Goal: Task Accomplishment & Management: Manage account settings

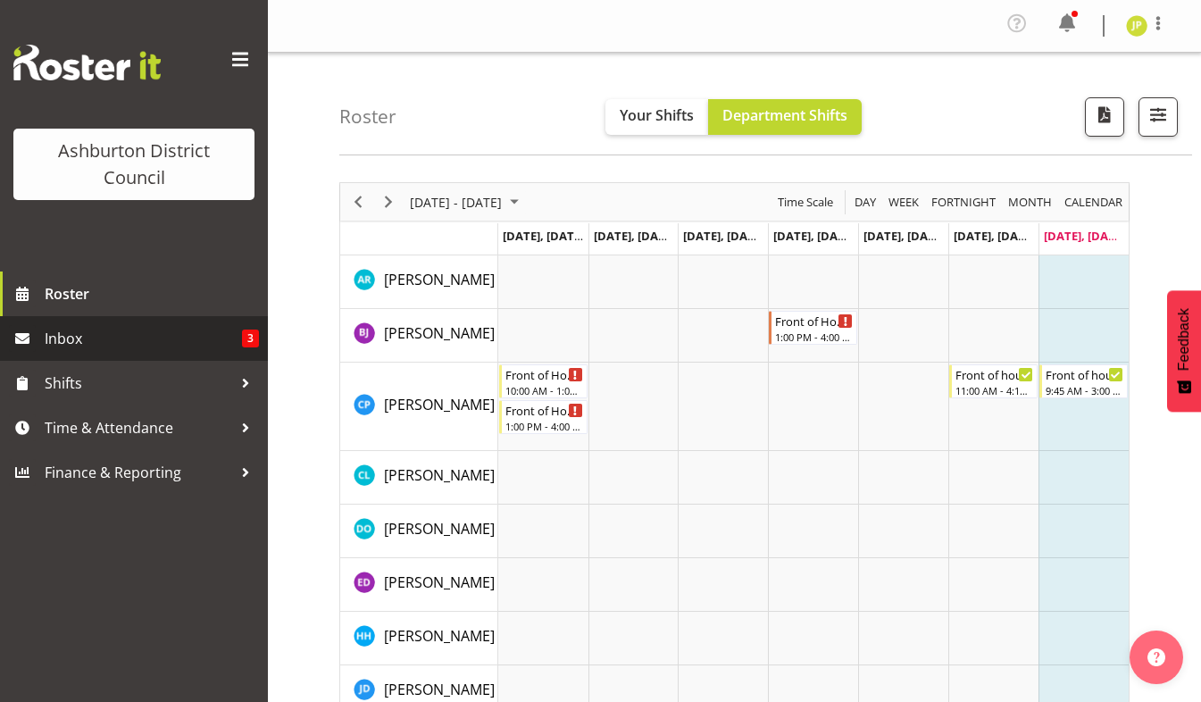
click at [80, 344] on span "Inbox" at bounding box center [143, 338] width 197 height 27
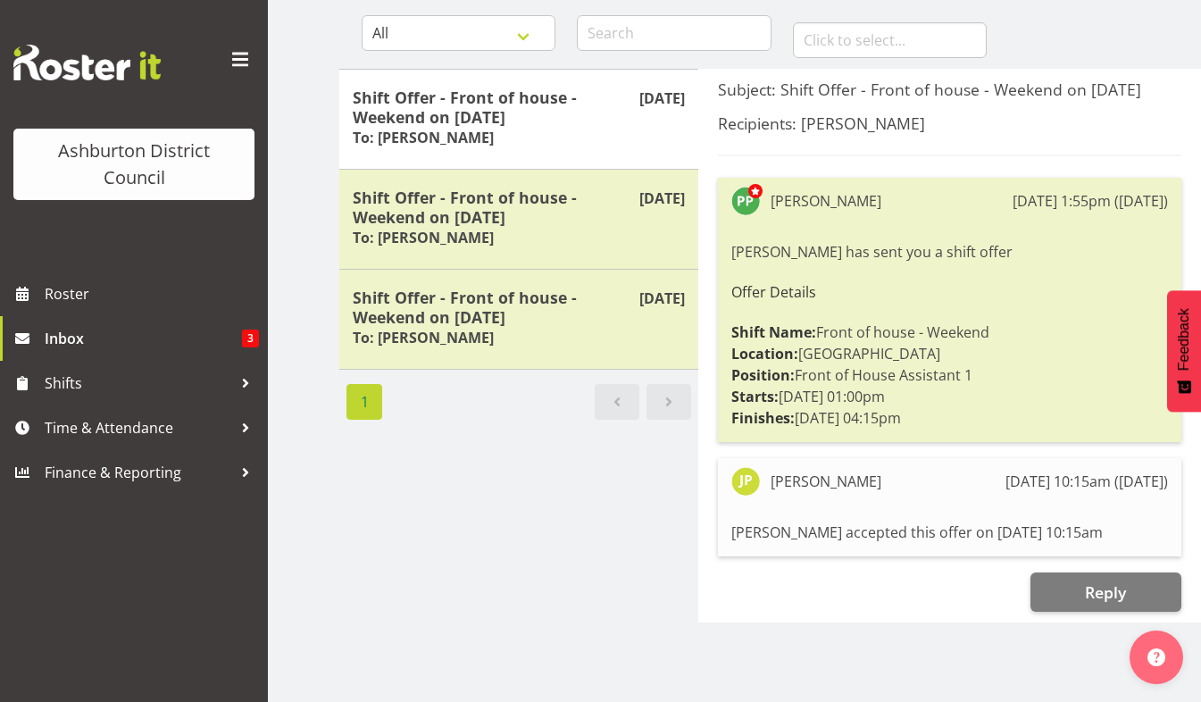
scroll to position [195, 0]
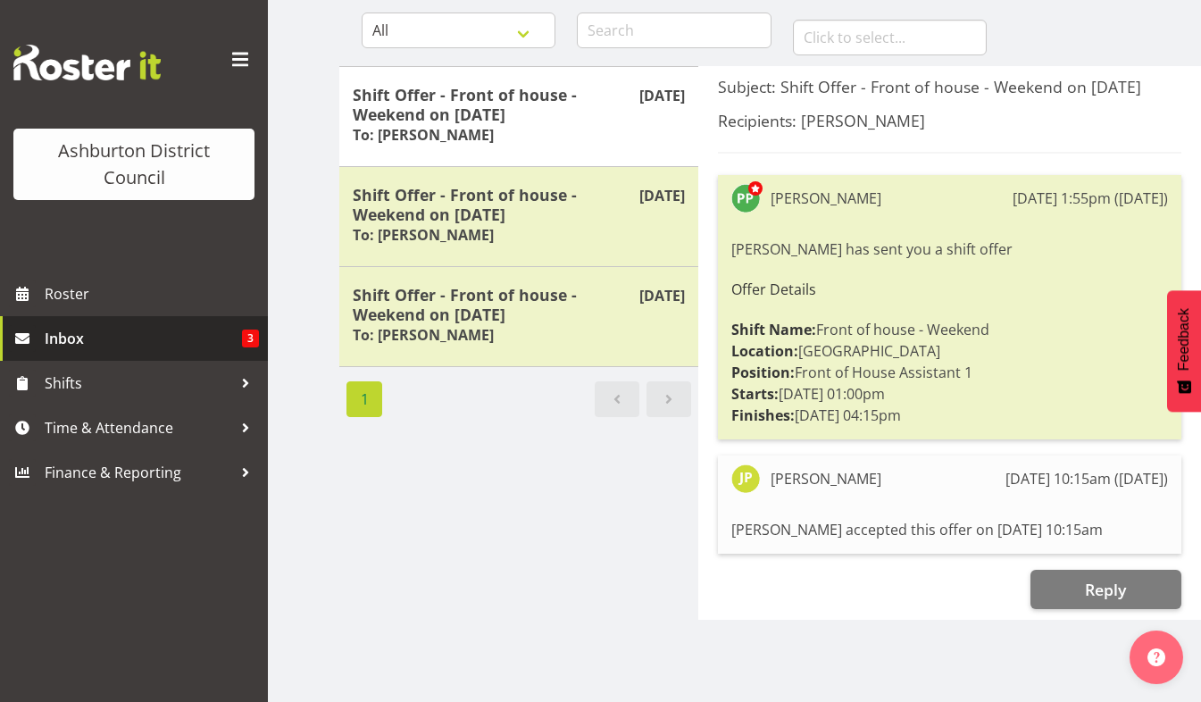
click at [75, 340] on span "Inbox" at bounding box center [143, 338] width 197 height 27
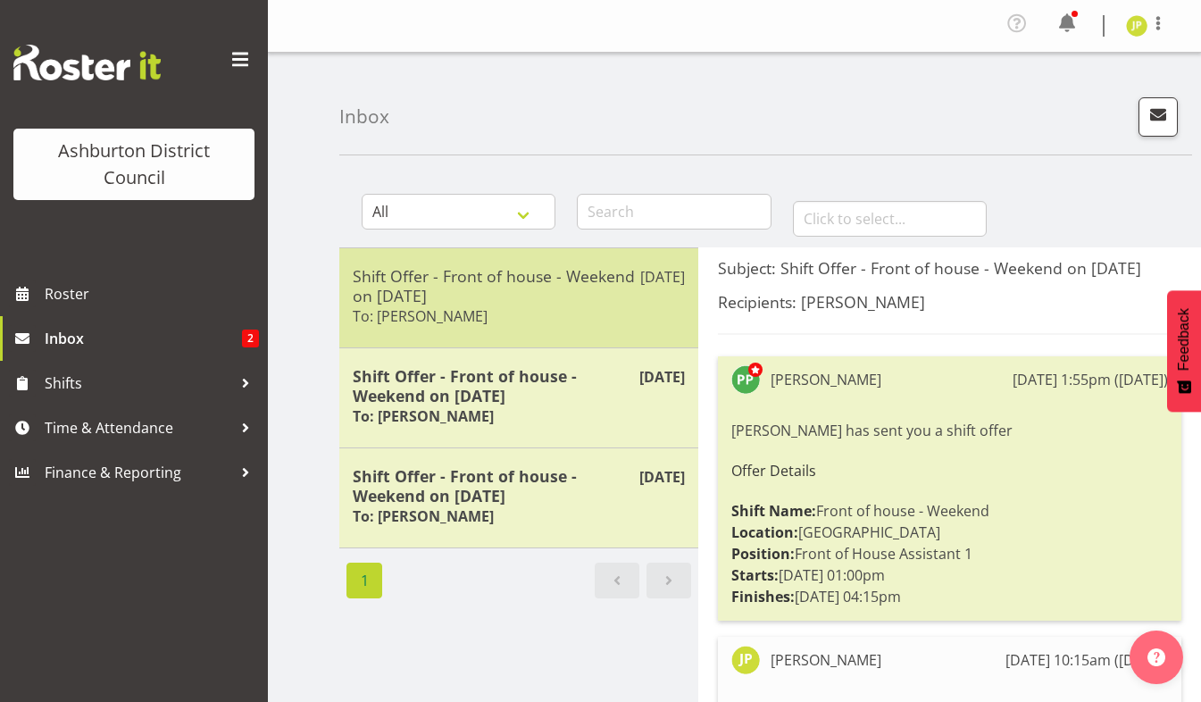
click at [463, 298] on h5 "Shift Offer - Front of house - Weekend on 13/09/25" at bounding box center [519, 285] width 332 height 39
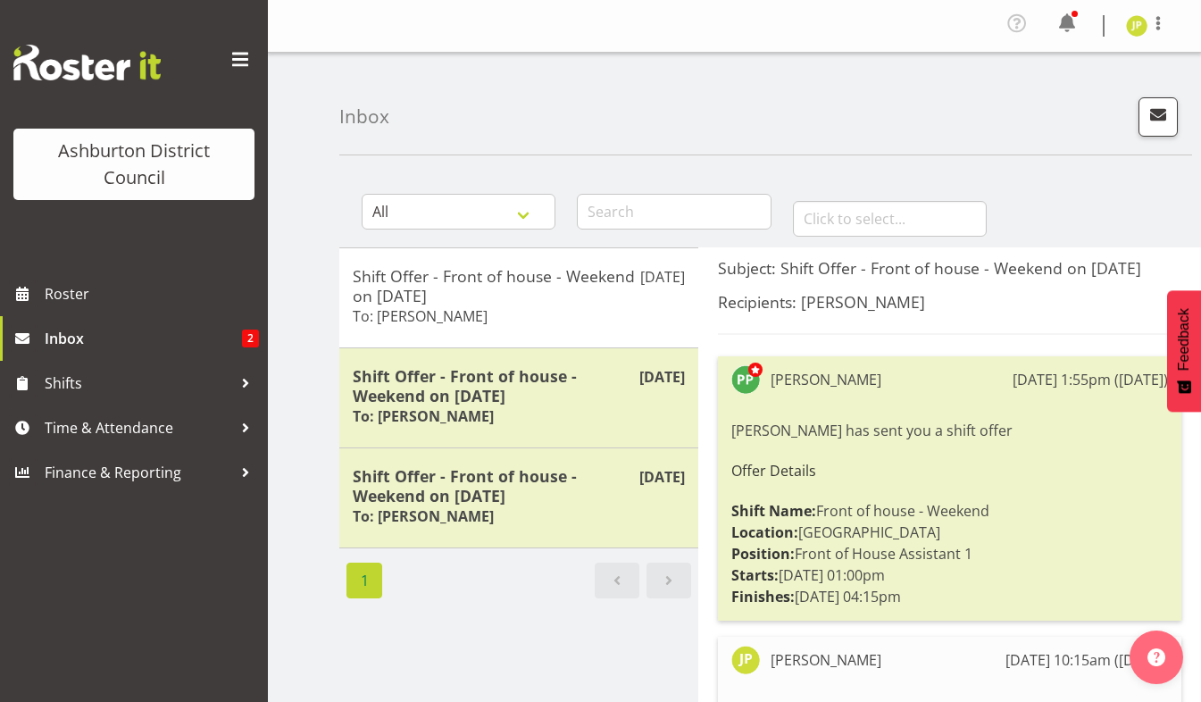
scroll to position [179, 0]
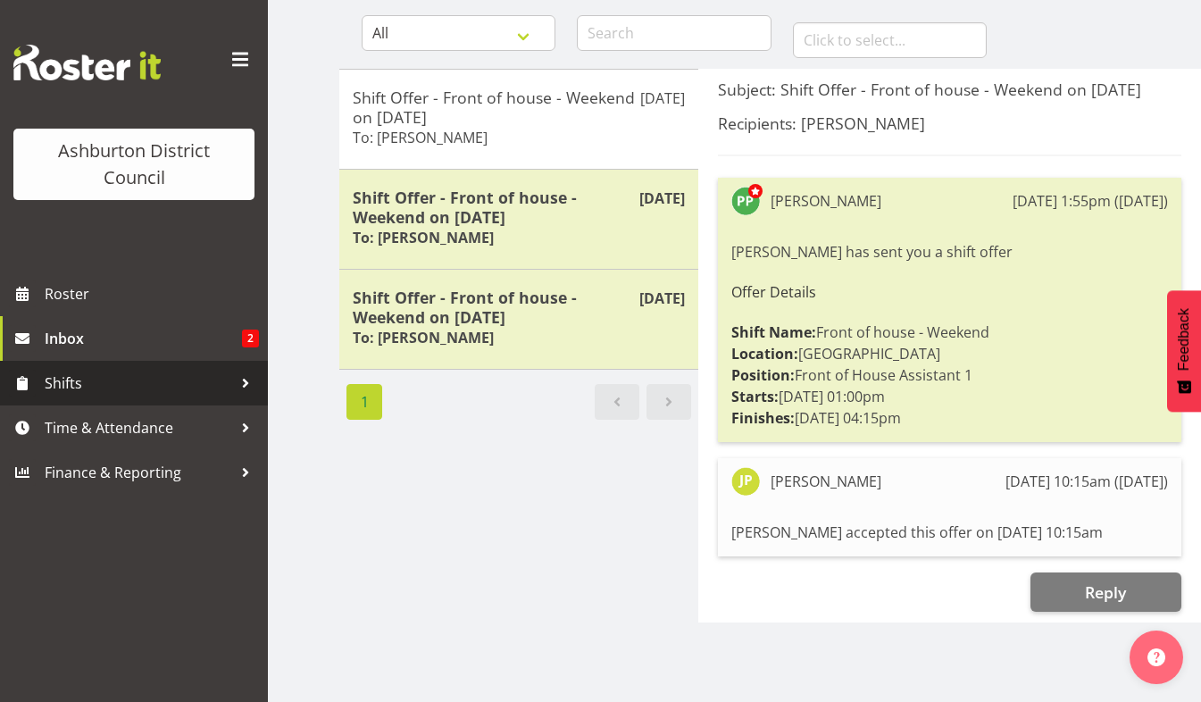
click at [67, 382] on span "Shifts" at bounding box center [139, 383] width 188 height 27
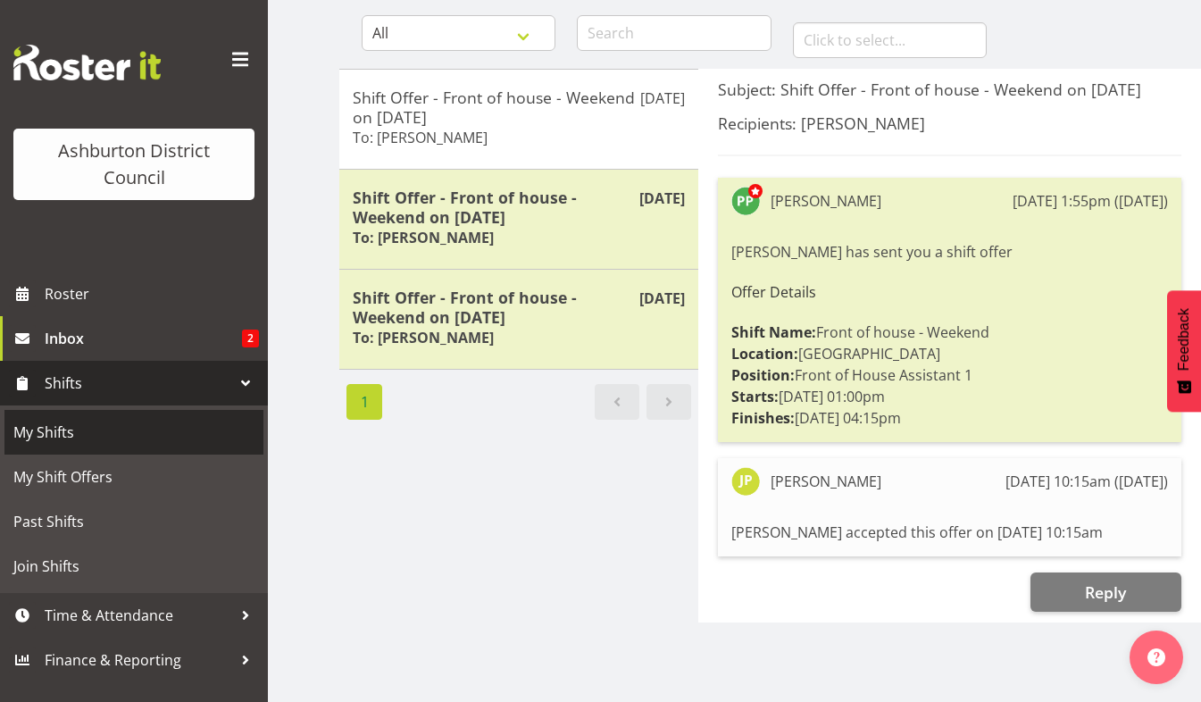
click at [63, 435] on span "My Shifts" at bounding box center [133, 432] width 241 height 27
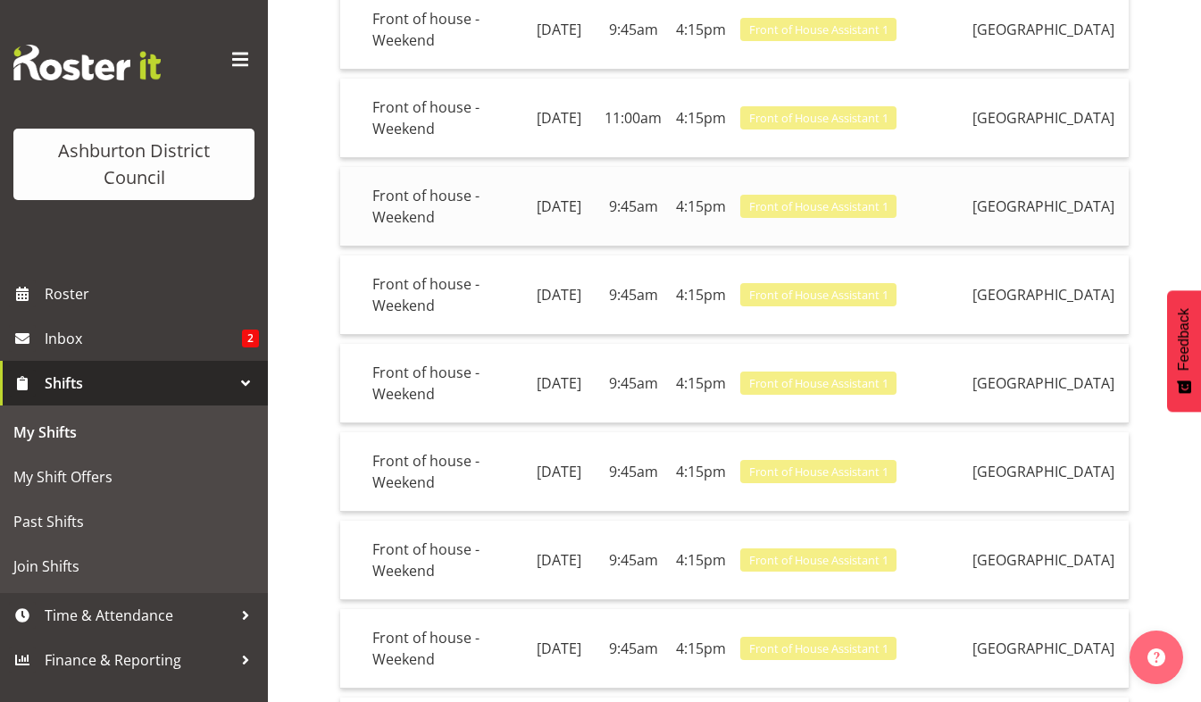
scroll to position [89, 0]
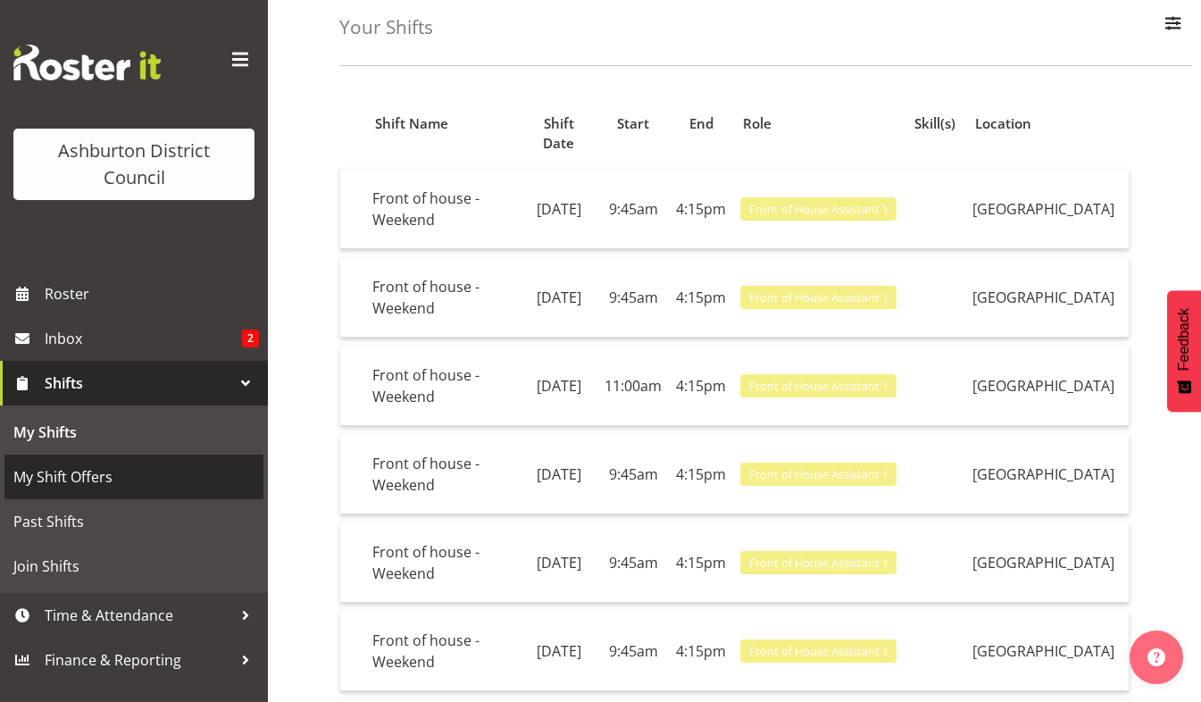
click at [82, 476] on span "My Shift Offers" at bounding box center [133, 476] width 241 height 27
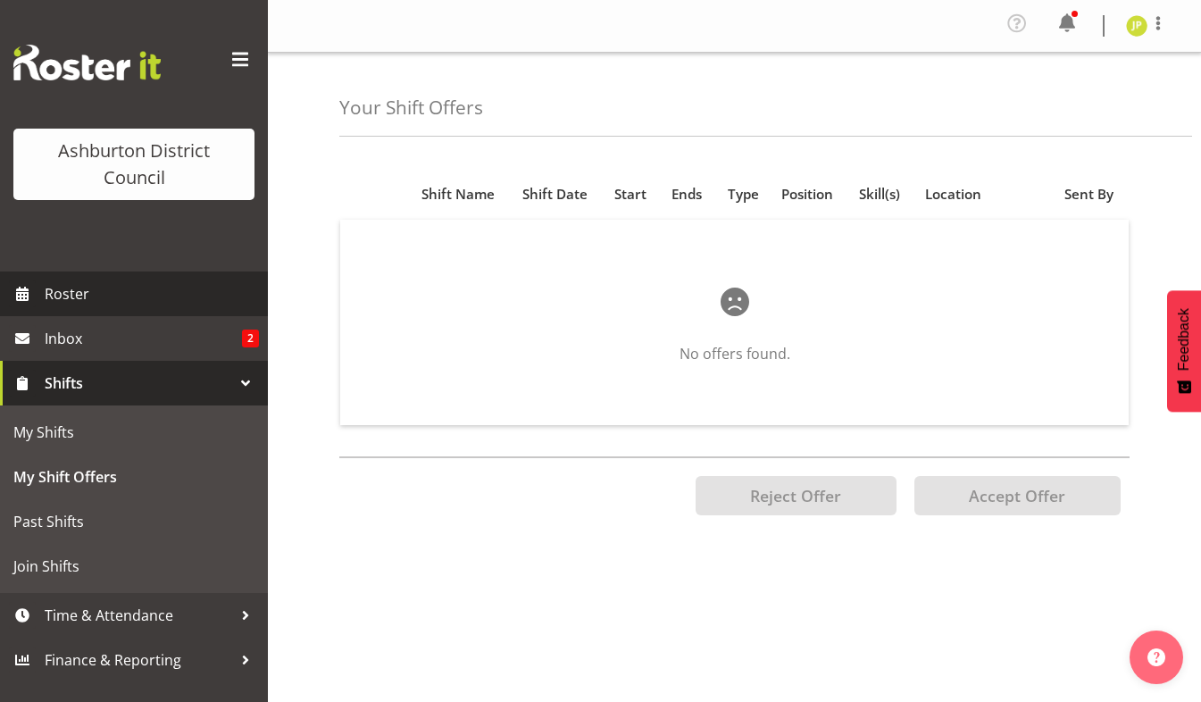
click at [73, 296] on span "Roster" at bounding box center [152, 293] width 214 height 27
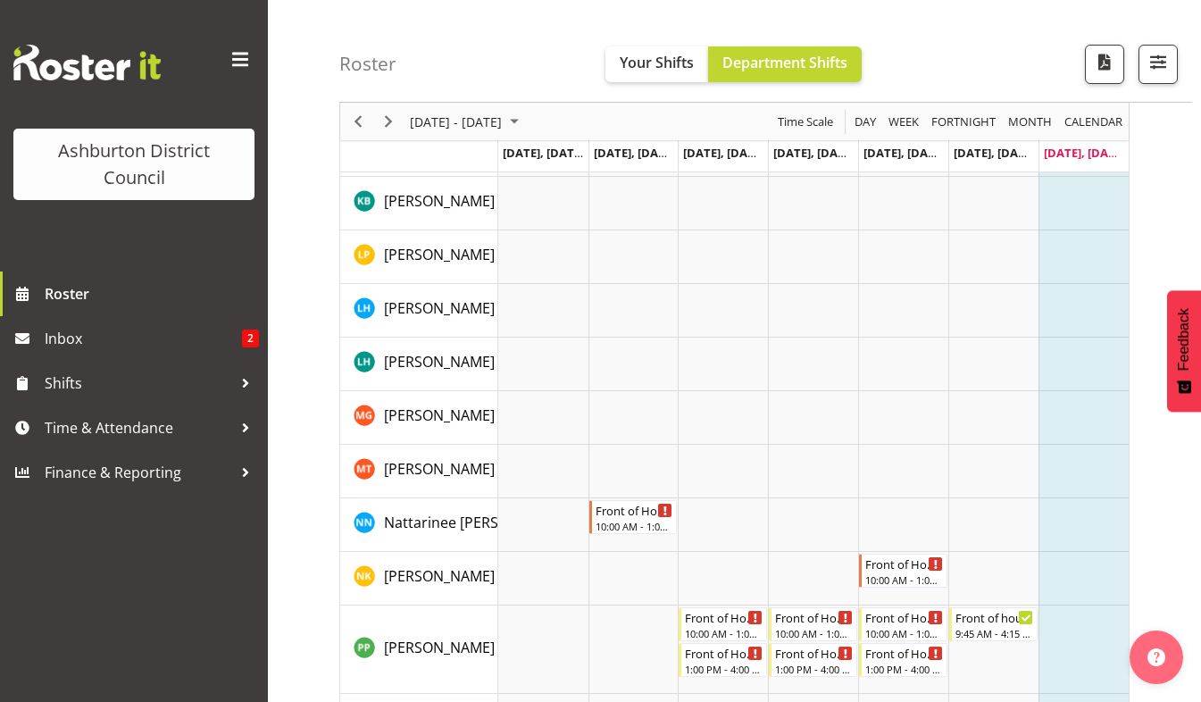
scroll to position [862, 0]
click at [388, 120] on span "Next" at bounding box center [388, 122] width 21 height 22
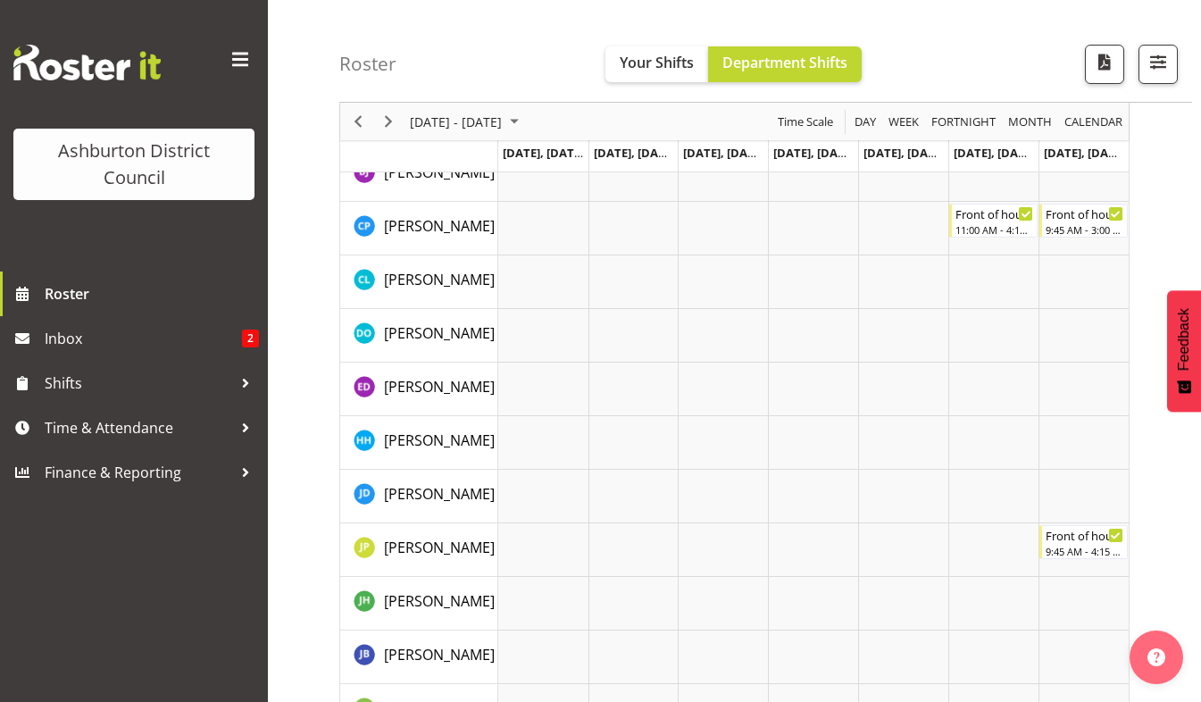
scroll to position [154, 0]
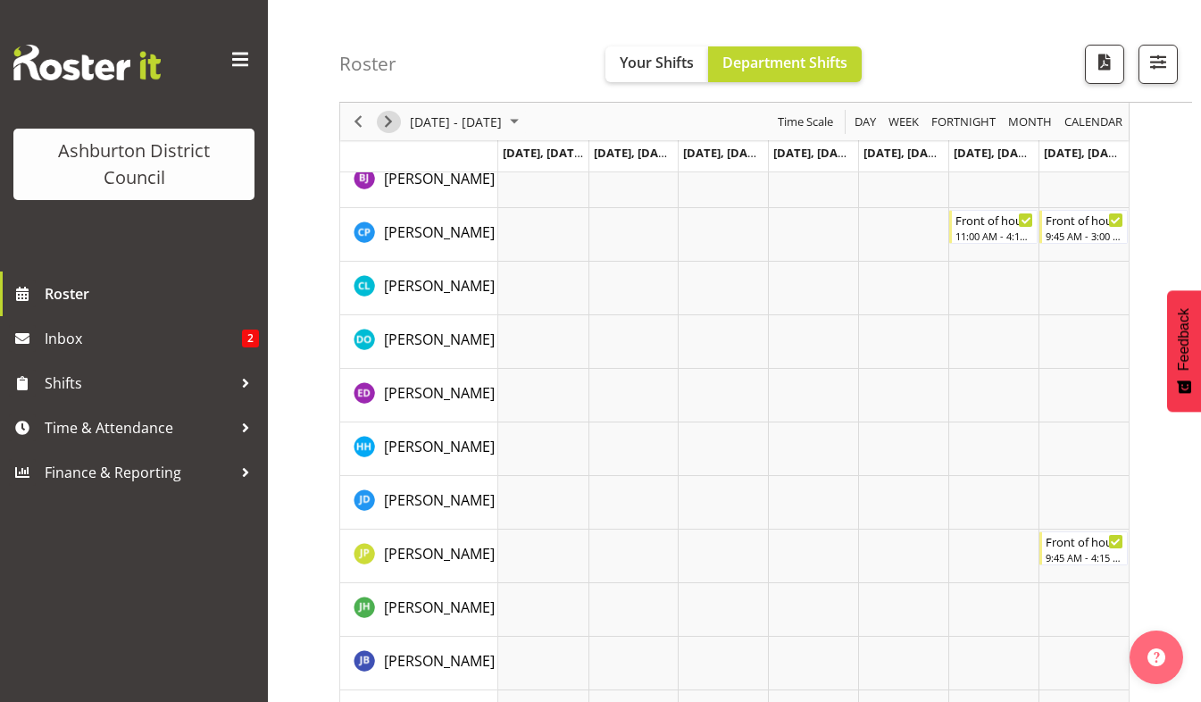
click at [393, 116] on span "Next" at bounding box center [388, 122] width 21 height 22
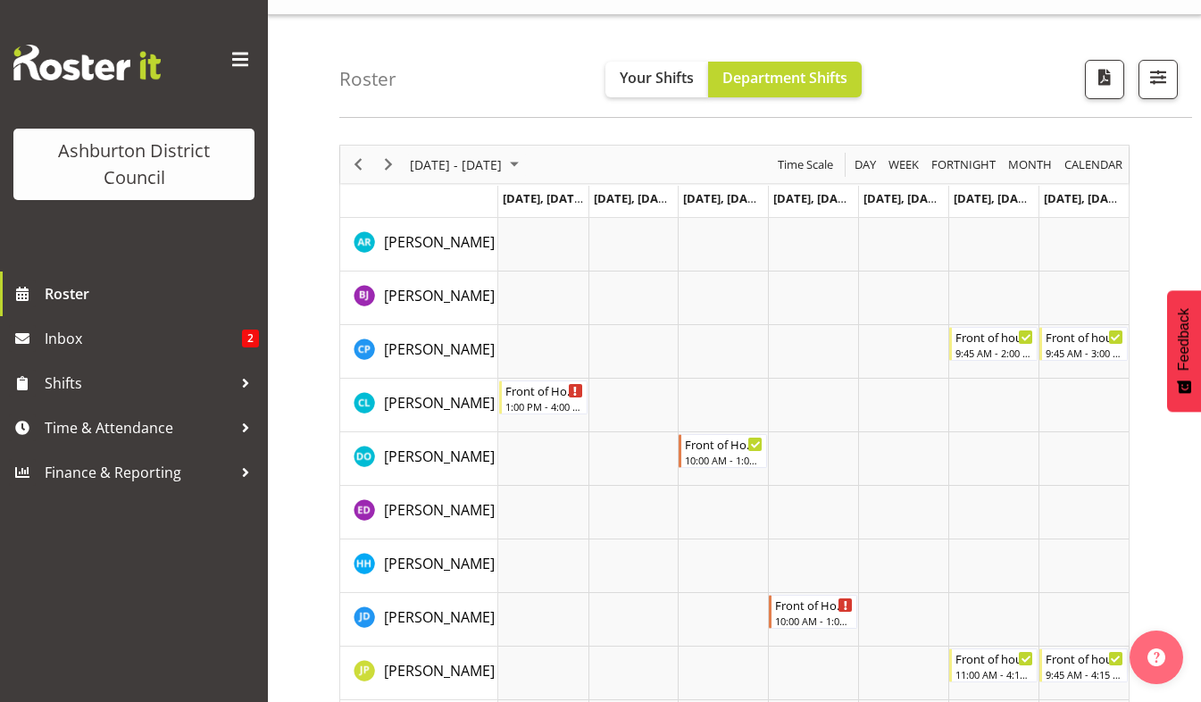
scroll to position [27, 0]
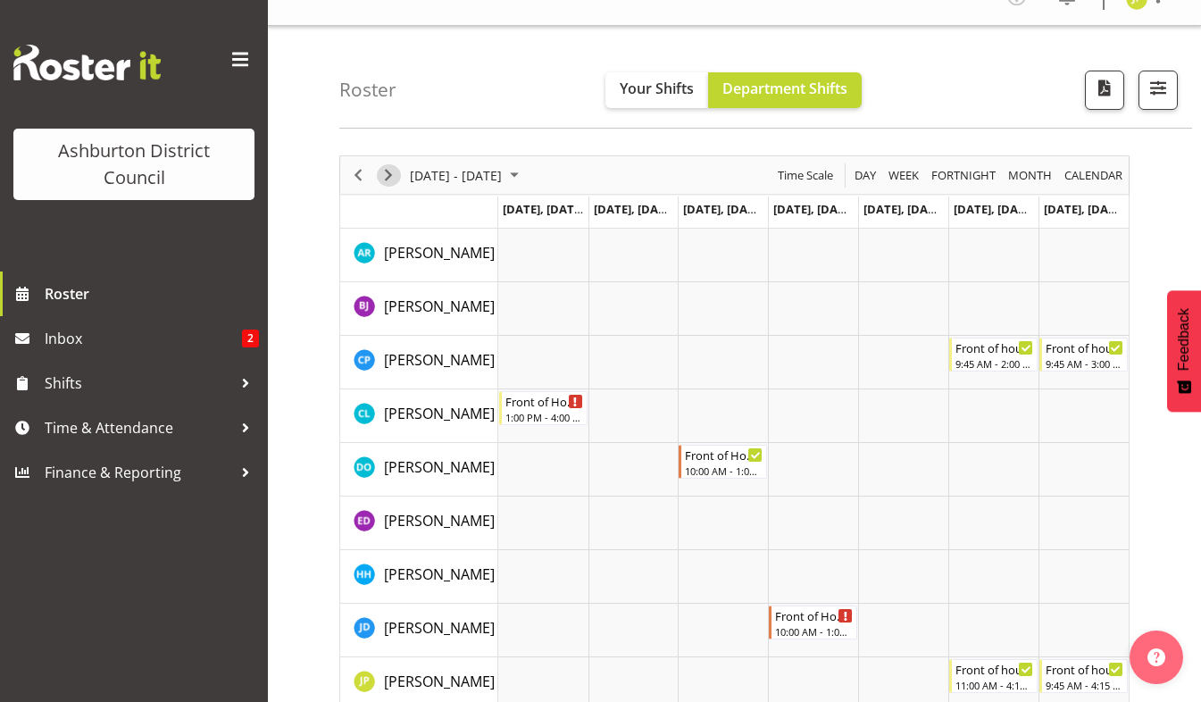
click at [387, 177] on span "Next" at bounding box center [388, 175] width 21 height 22
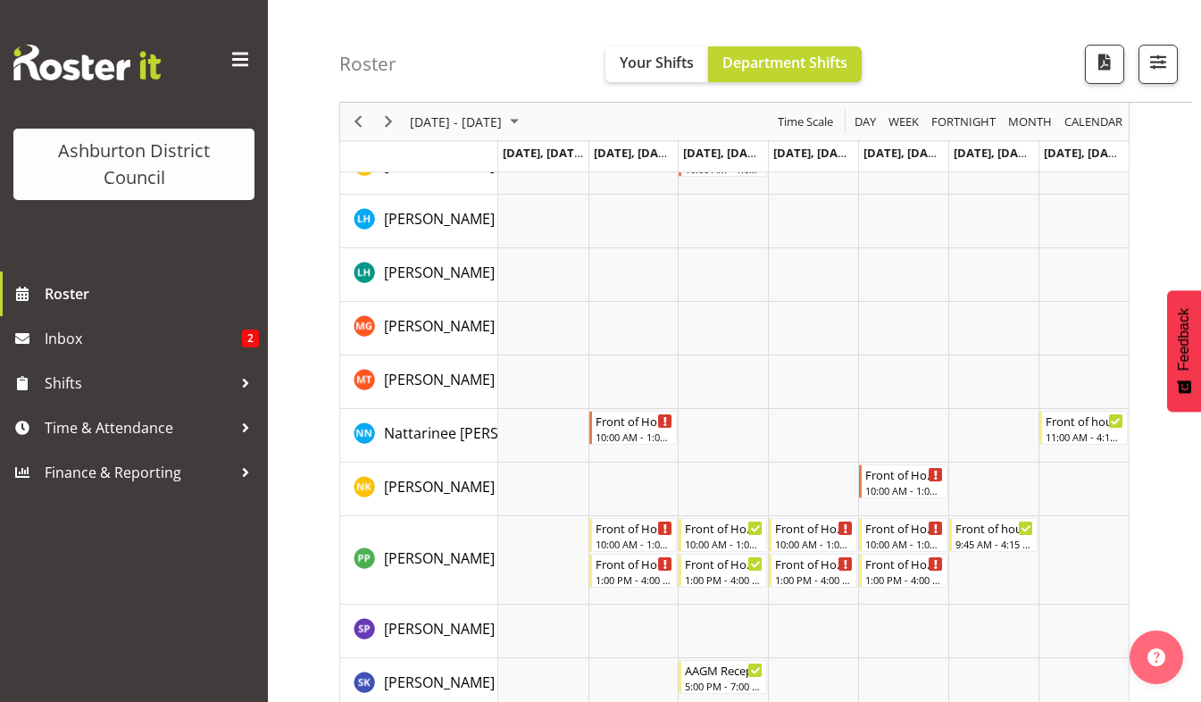
scroll to position [910, 0]
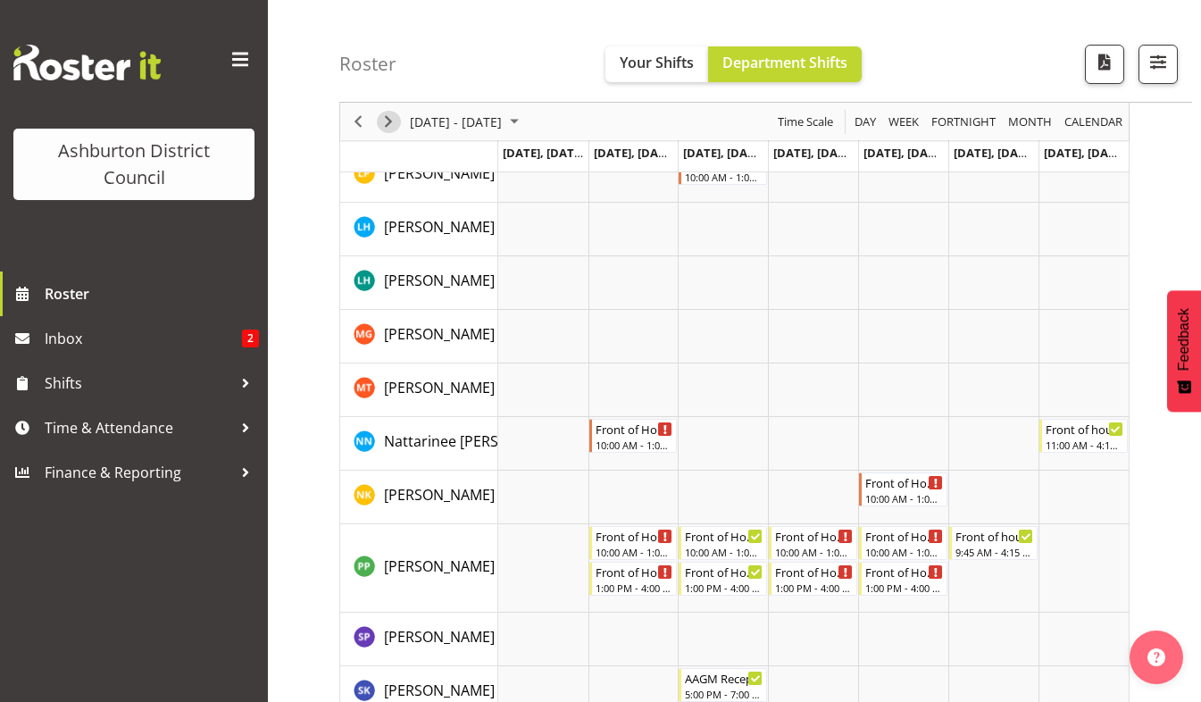
click at [392, 117] on span "Next" at bounding box center [388, 122] width 21 height 22
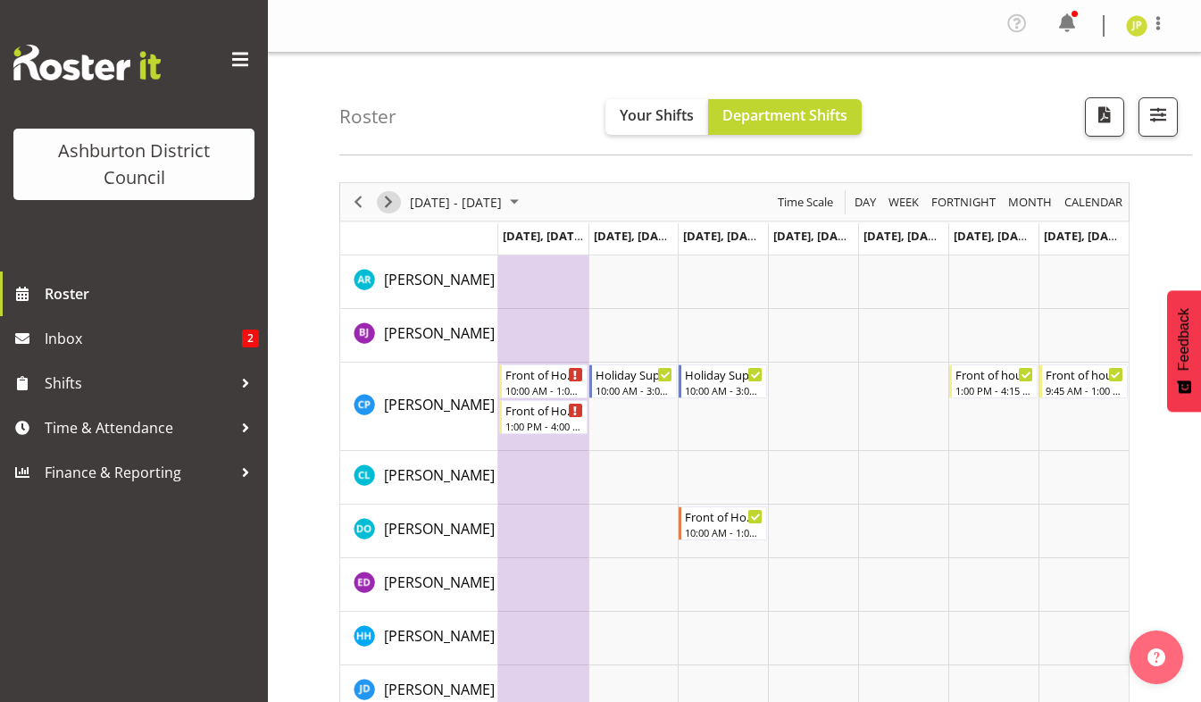
click at [388, 203] on span "Next" at bounding box center [388, 202] width 21 height 22
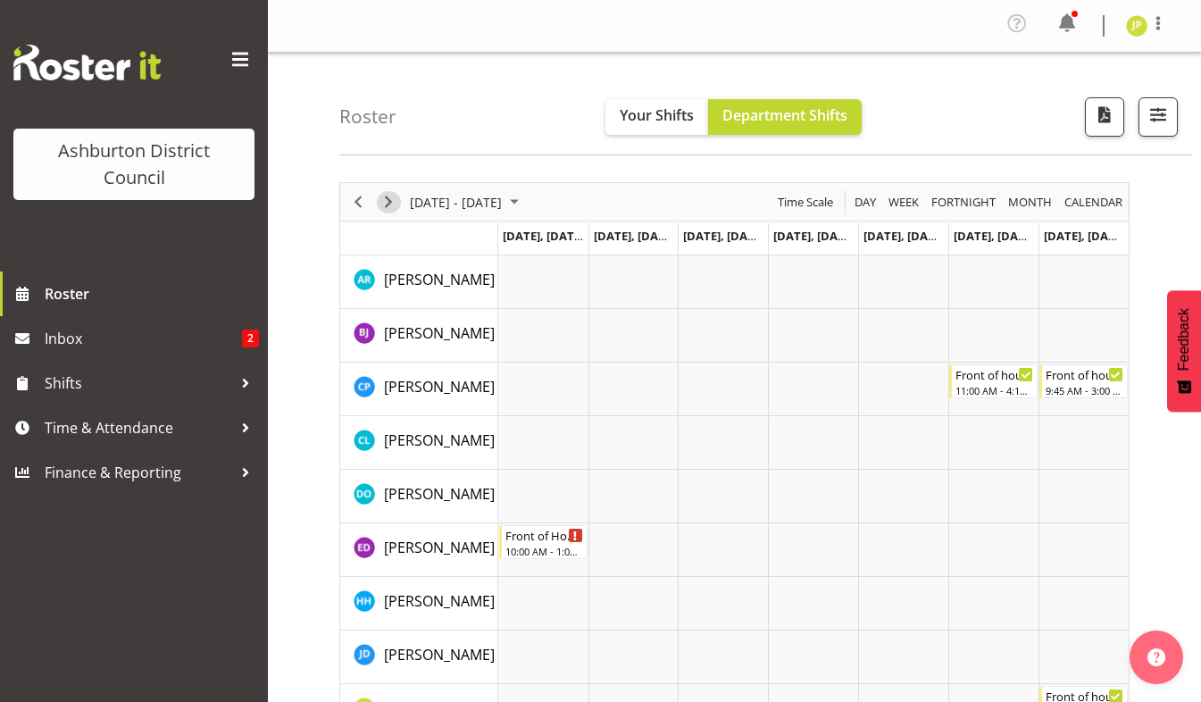
click at [388, 199] on span "Next" at bounding box center [388, 202] width 21 height 22
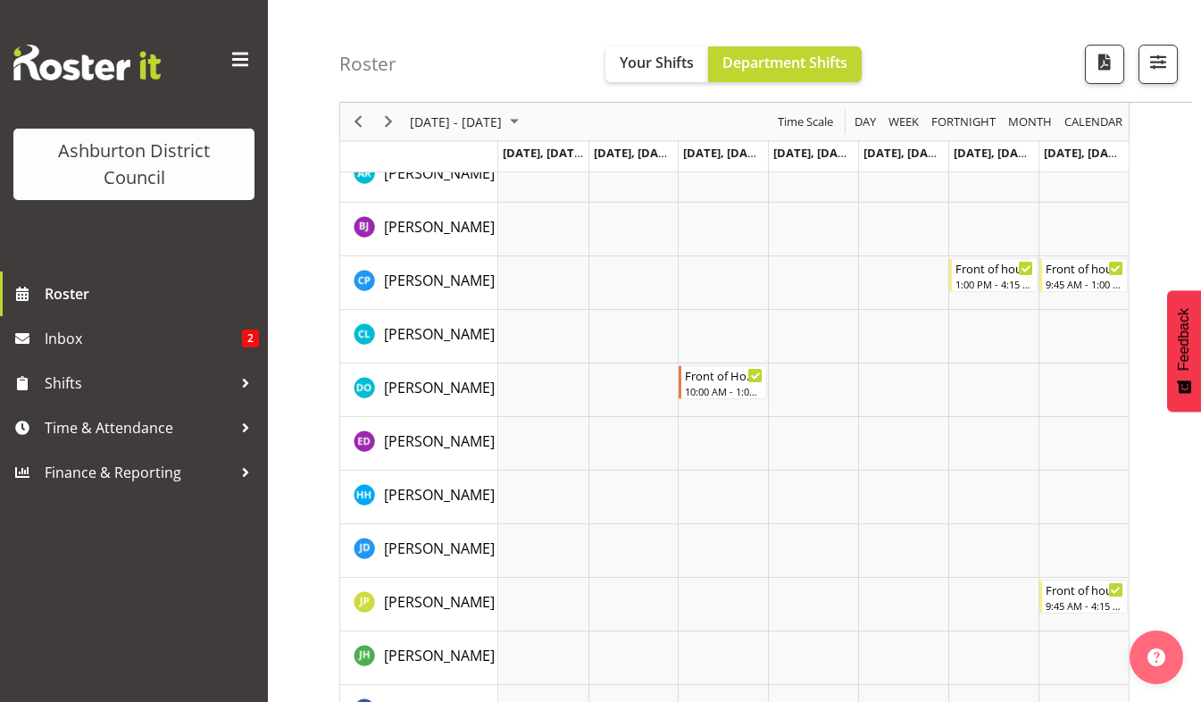
scroll to position [108, 0]
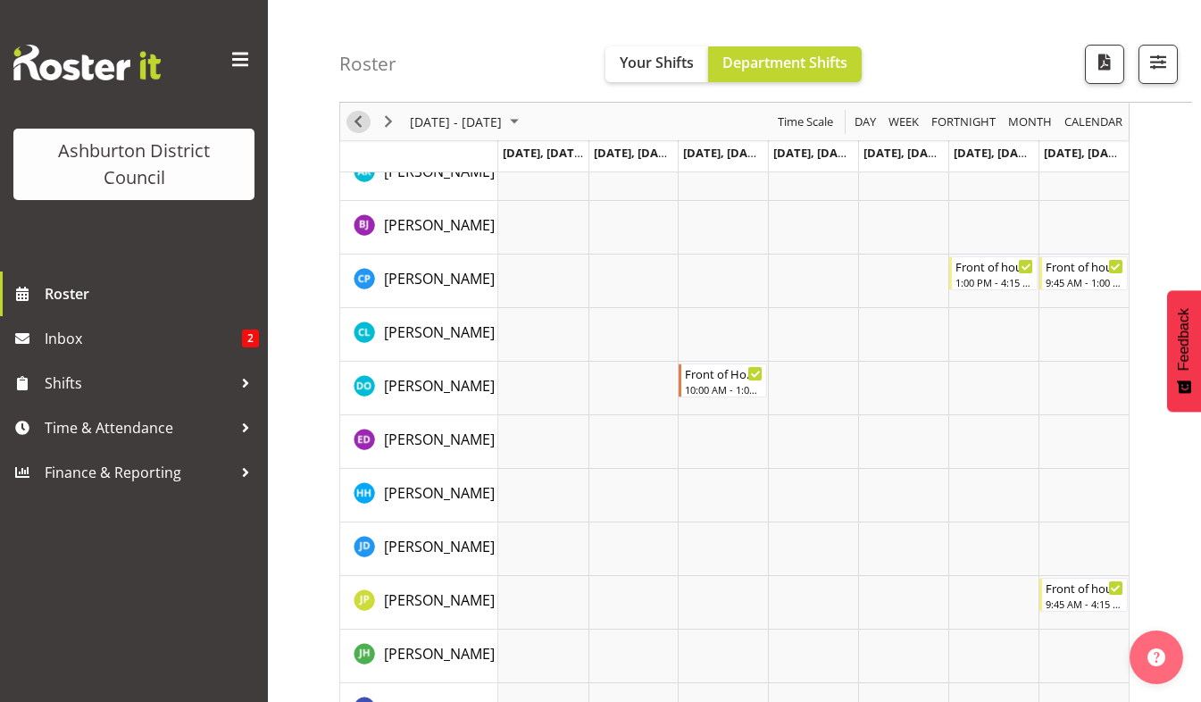
click at [351, 123] on span "Previous" at bounding box center [357, 122] width 21 height 22
click at [1115, 588] on icon "Timeline Week of October 5, 2025" at bounding box center [1116, 587] width 9 height 9
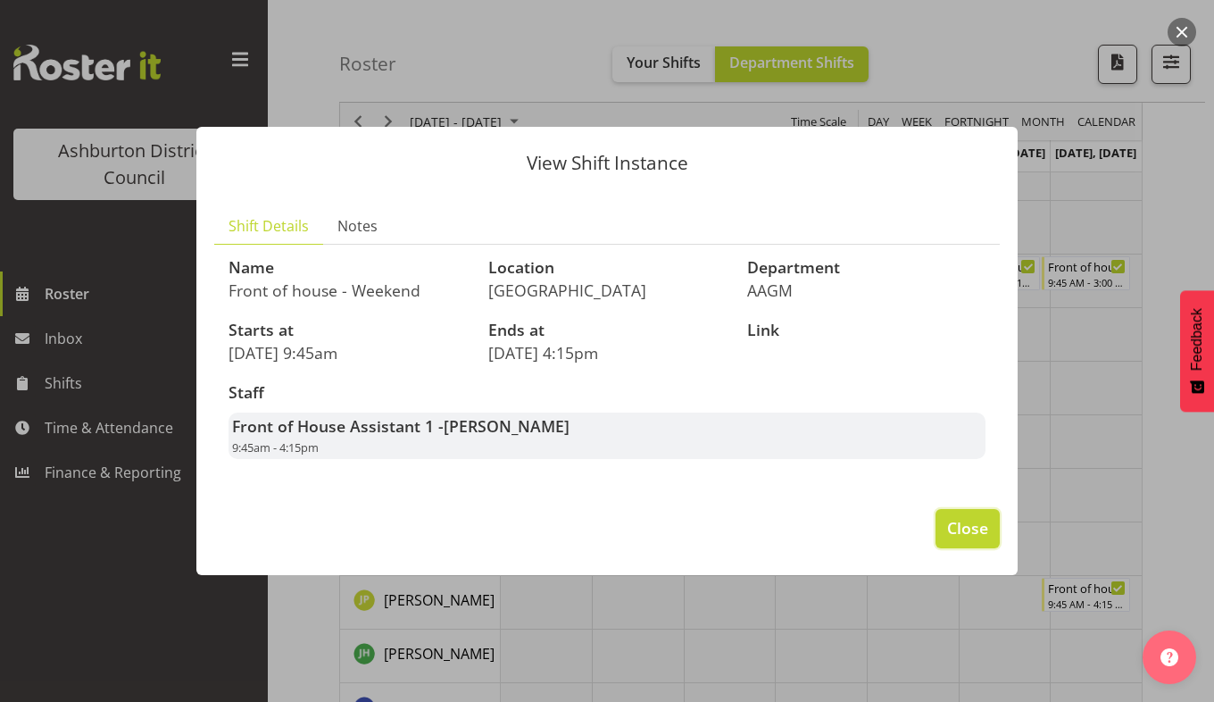
click at [968, 527] on span "Close" at bounding box center [967, 527] width 41 height 23
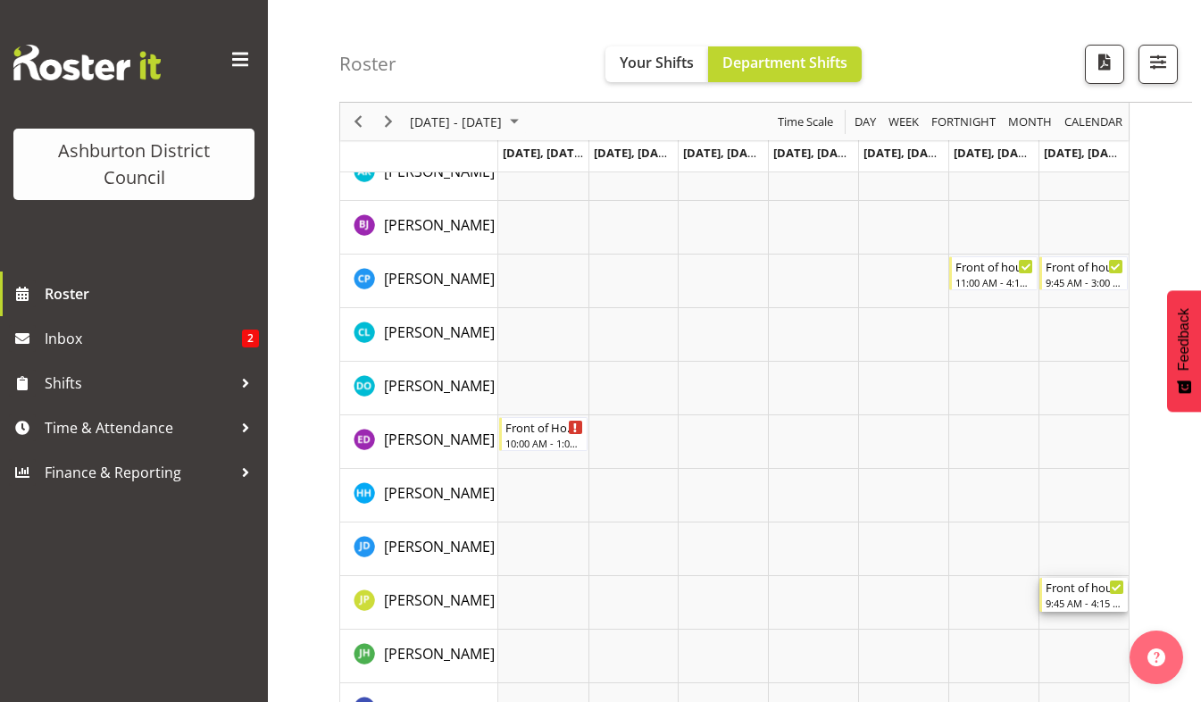
click at [1114, 587] on icon "Timeline Week of October 5, 2025" at bounding box center [1116, 587] width 9 height 9
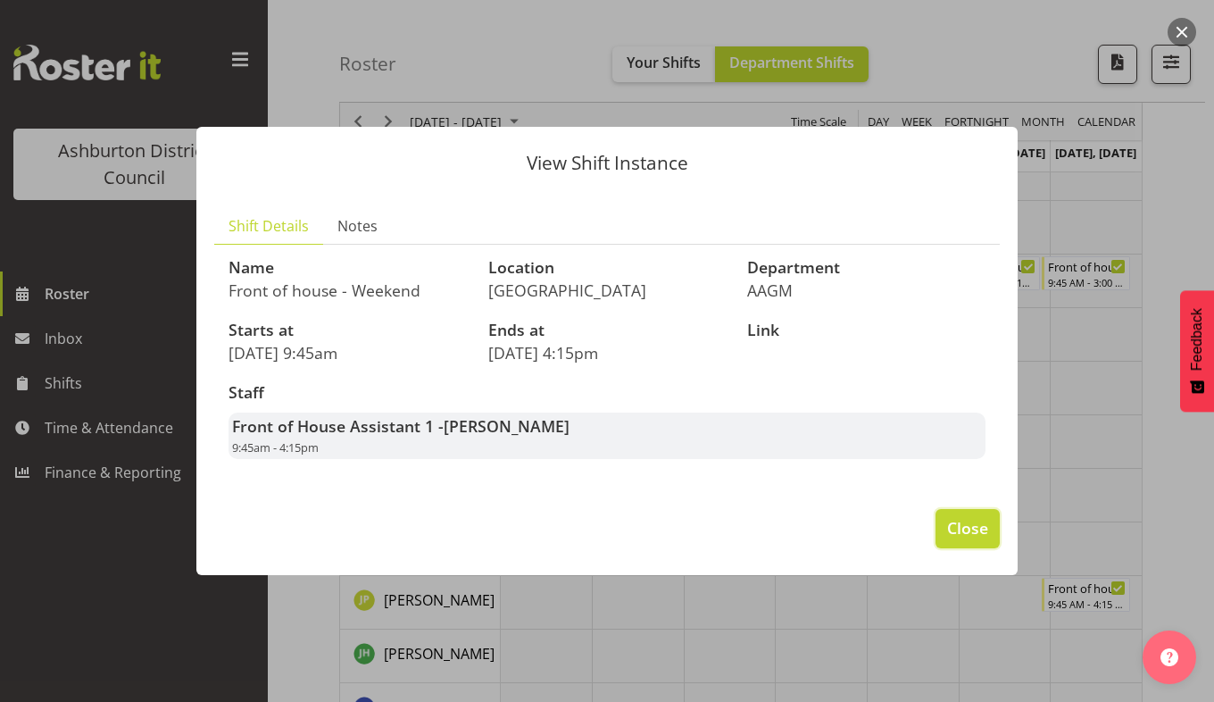
click at [951, 526] on span "Close" at bounding box center [967, 527] width 41 height 23
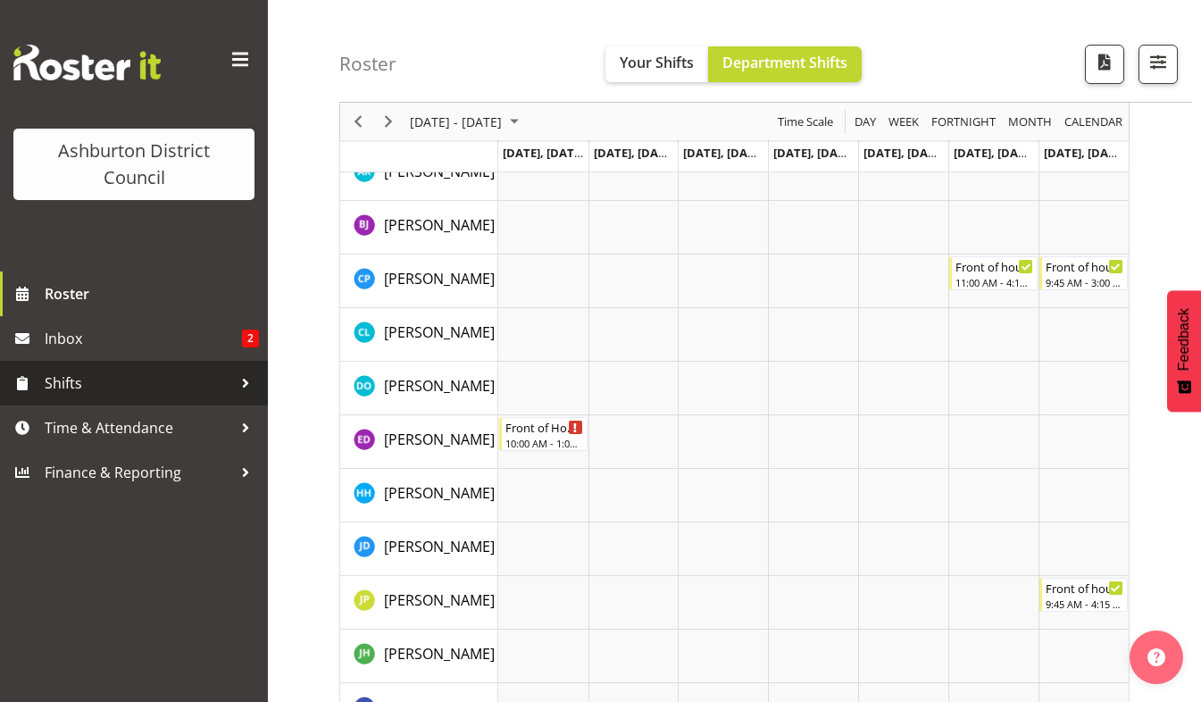
click at [54, 387] on span "Shifts" at bounding box center [139, 383] width 188 height 27
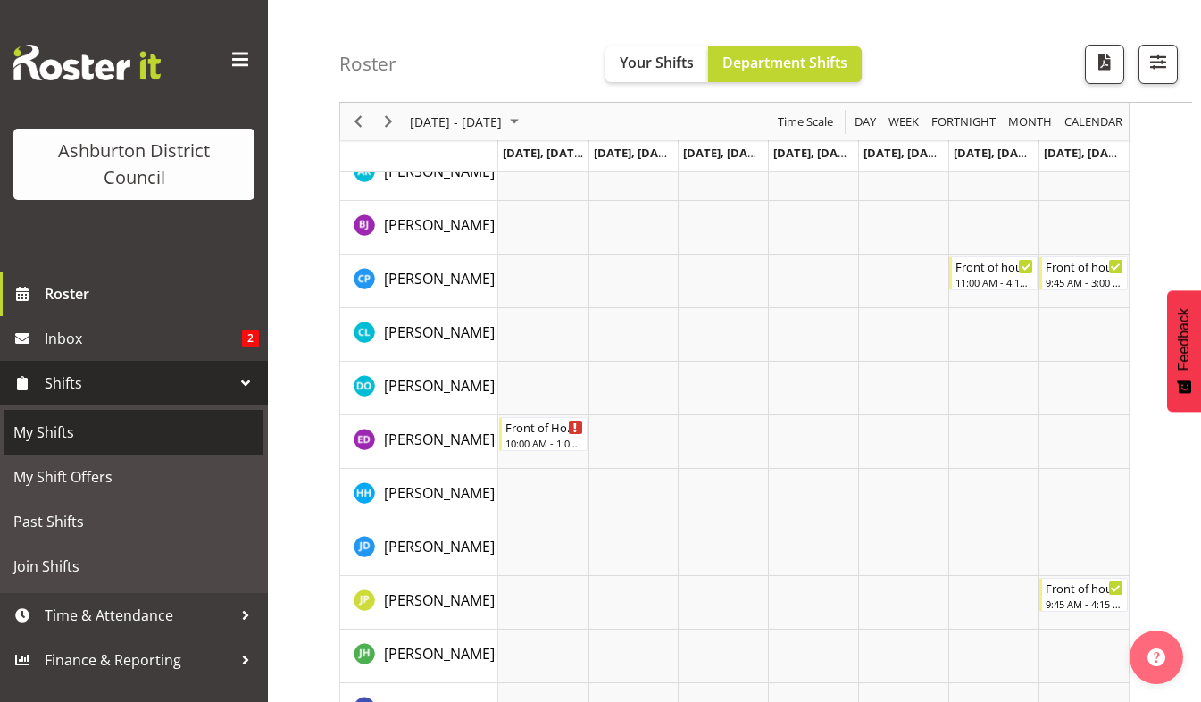
click at [63, 437] on span "My Shifts" at bounding box center [133, 432] width 241 height 27
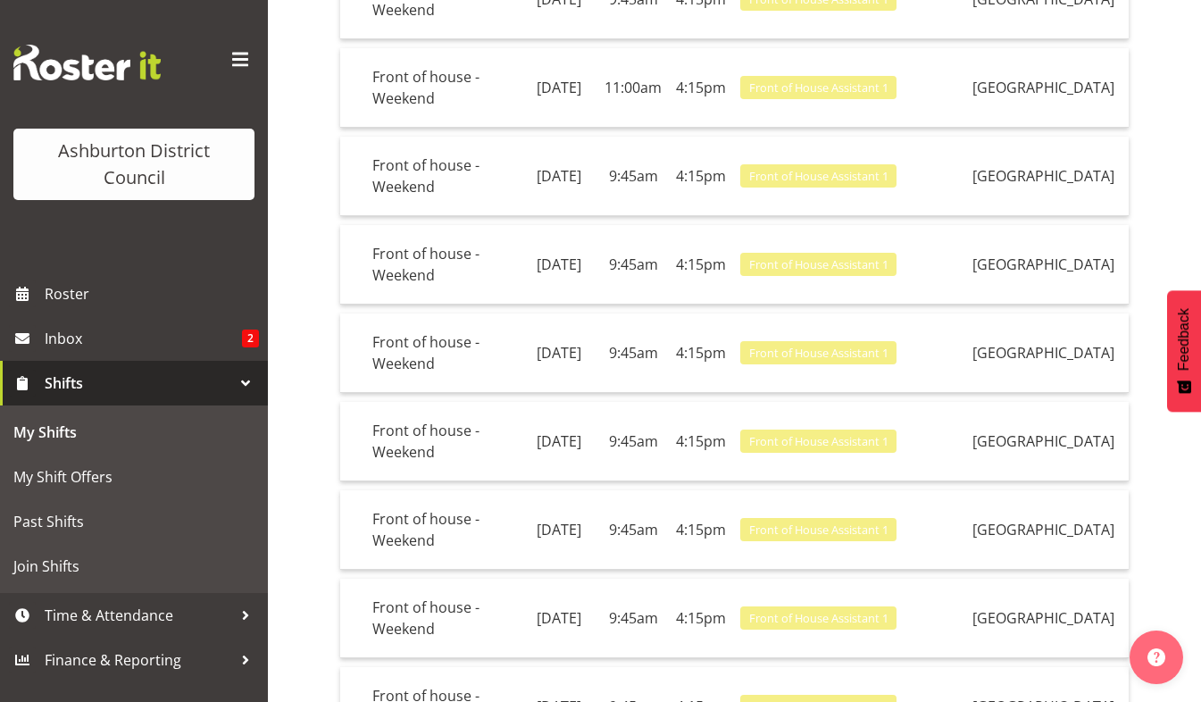
scroll to position [388, 0]
click at [438, 413] on td "Front of house - Weekend" at bounding box center [442, 440] width 154 height 79
click at [868, 432] on span "Front of House Assistant 1" at bounding box center [818, 440] width 139 height 17
click at [435, 407] on td "Front of house - Weekend" at bounding box center [442, 440] width 154 height 79
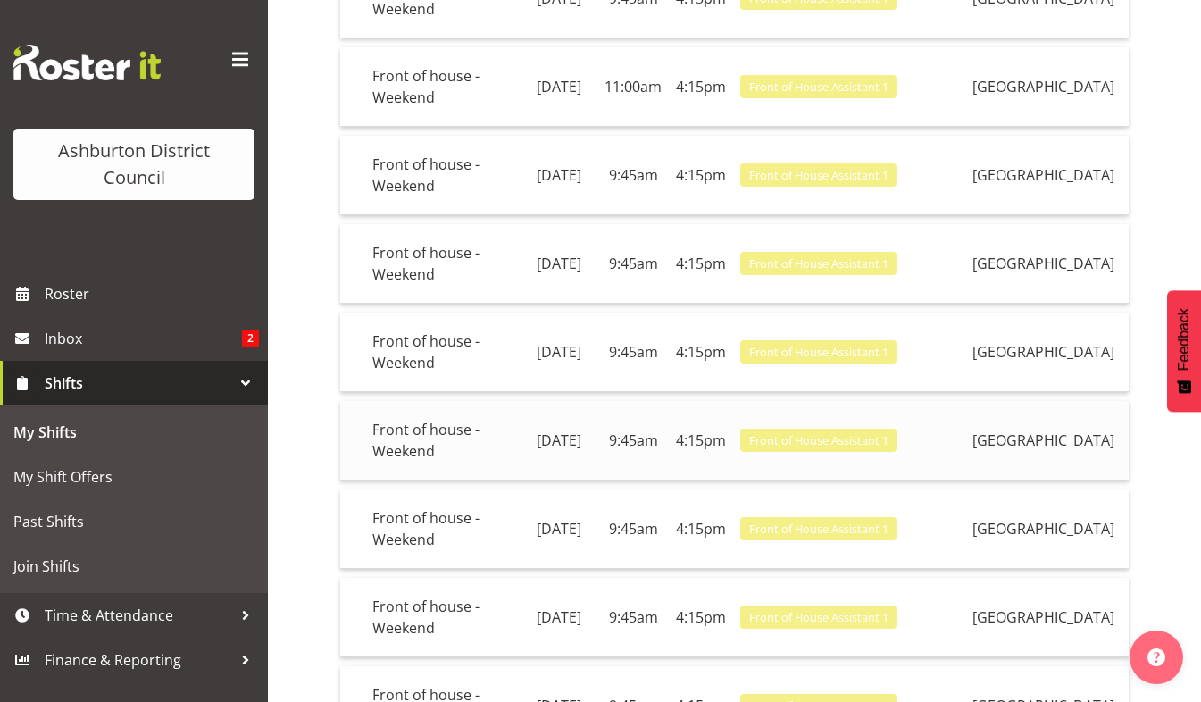
click at [1051, 419] on td "[GEOGRAPHIC_DATA]" at bounding box center [1046, 440] width 163 height 79
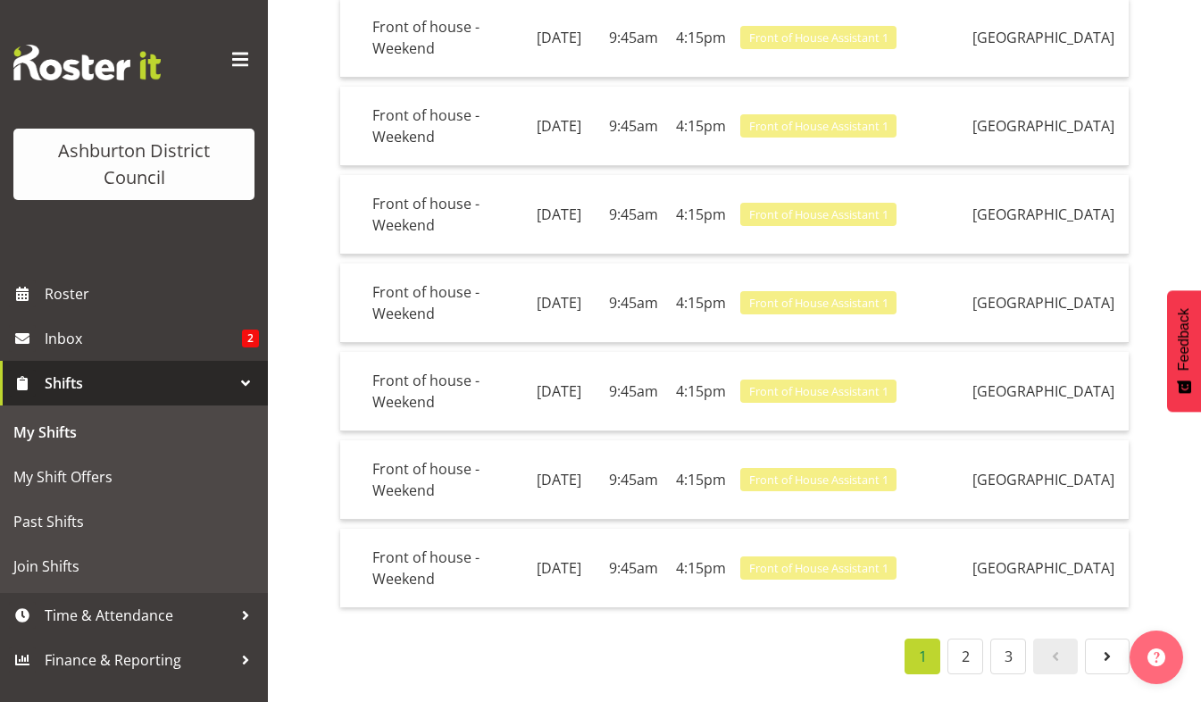
click at [497, 638] on div "1 2 3" at bounding box center [734, 656] width 790 height 36
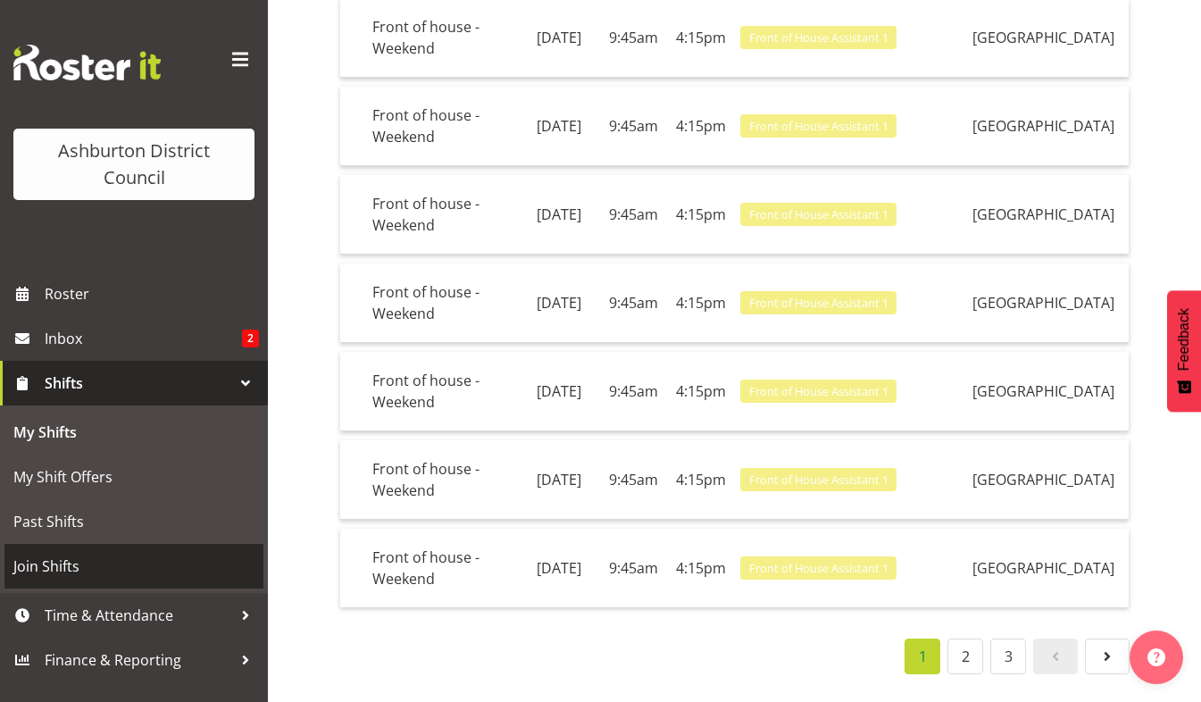
click at [63, 559] on span "Join Shifts" at bounding box center [133, 566] width 241 height 27
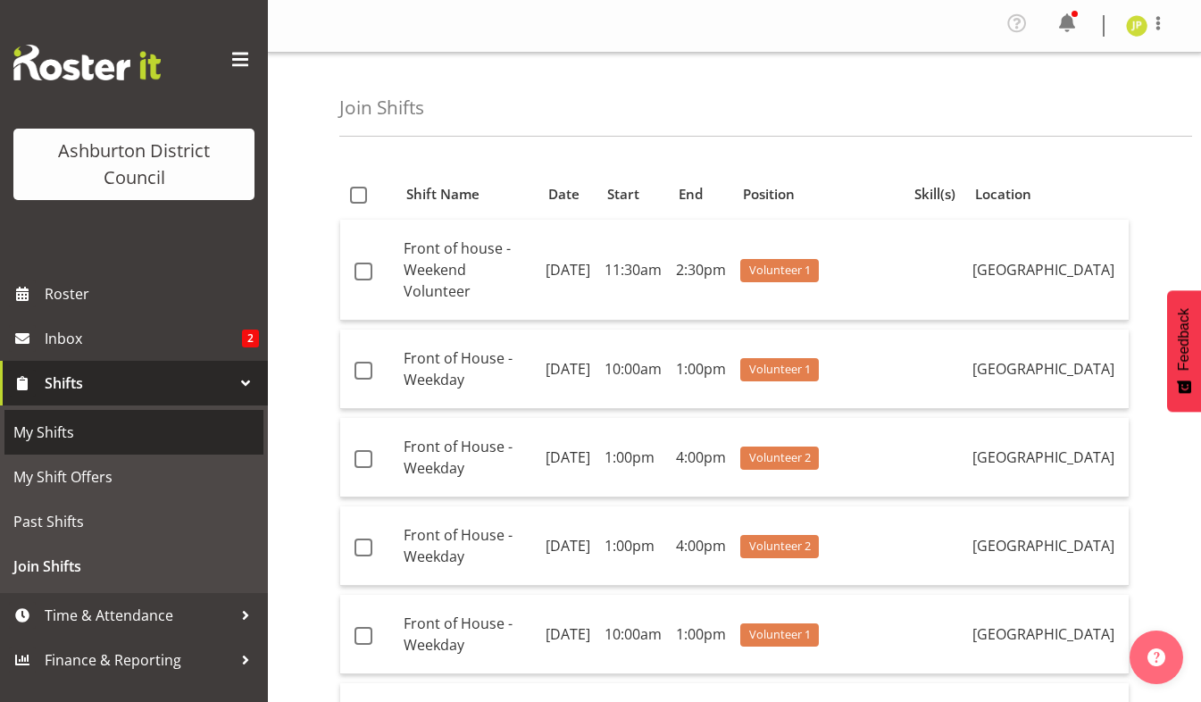
click at [29, 446] on link "My Shifts" at bounding box center [133, 432] width 259 height 45
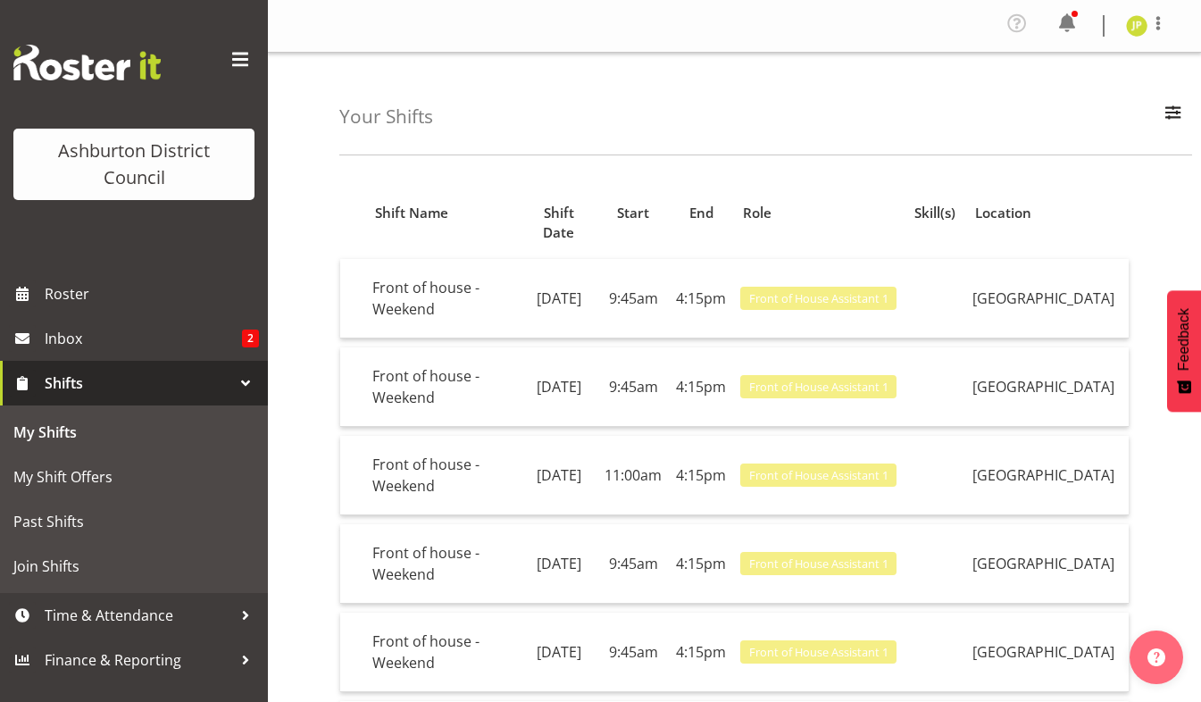
click at [246, 380] on div at bounding box center [245, 383] width 27 height 27
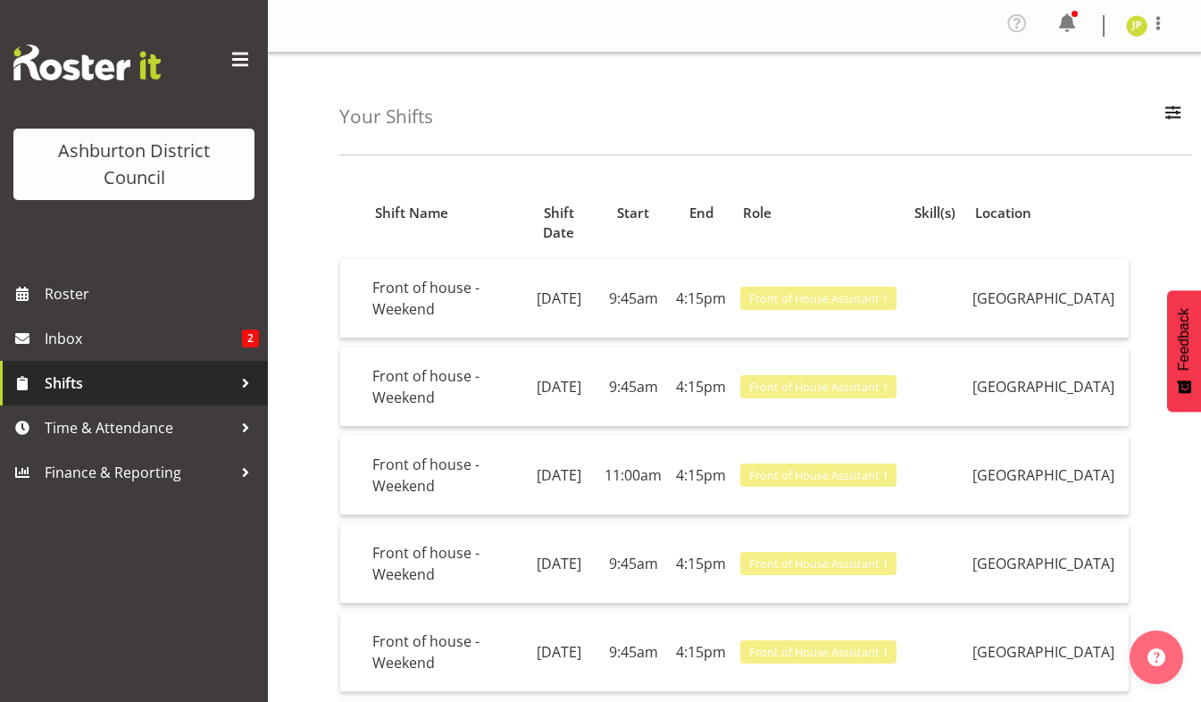
click at [246, 380] on div at bounding box center [245, 383] width 27 height 27
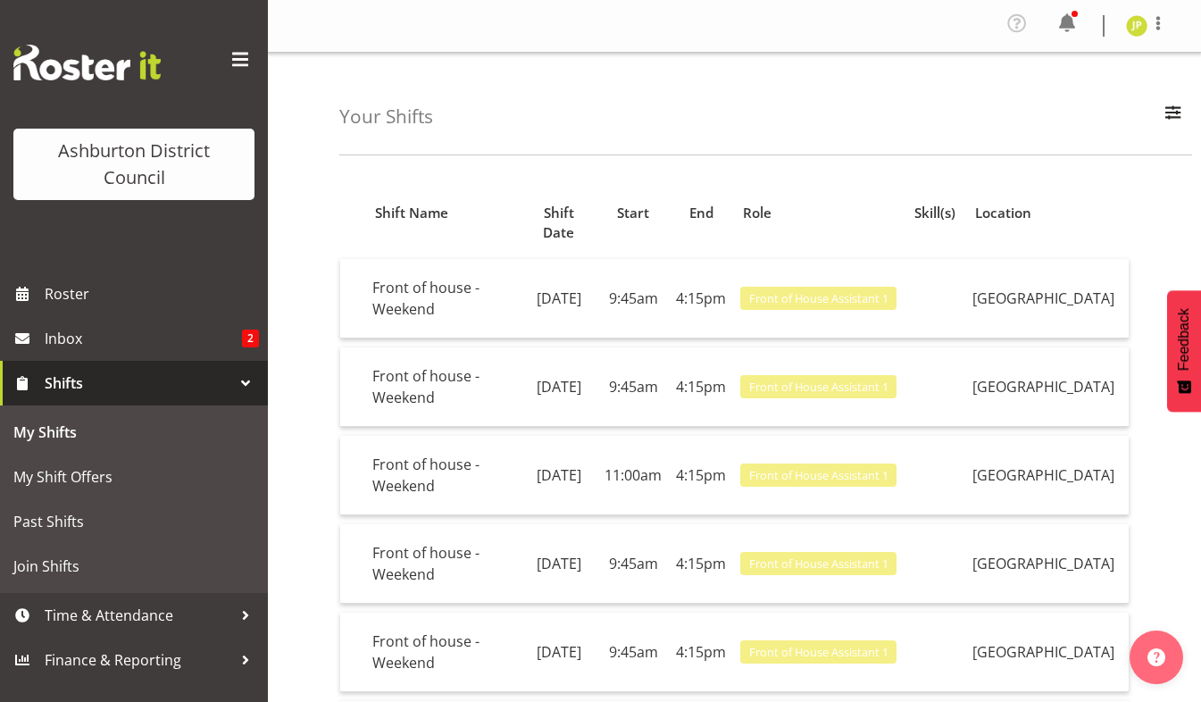
scroll to position [526, 0]
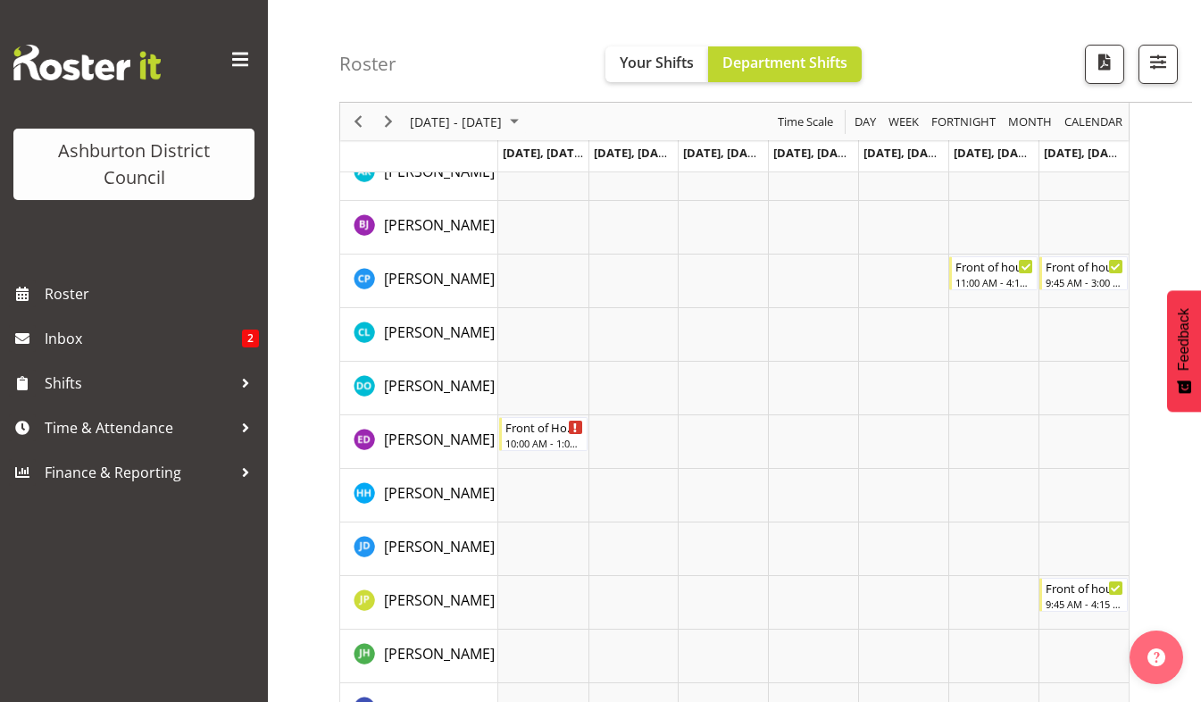
scroll to position [108, 0]
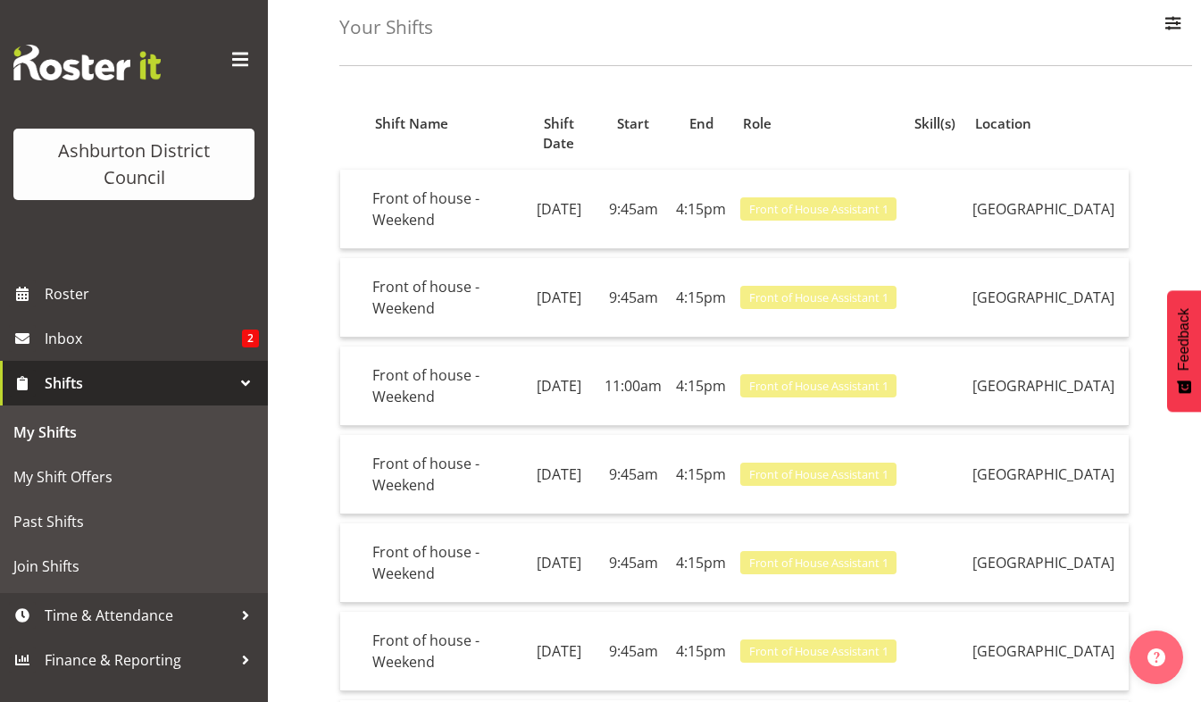
scroll to position [89, 0]
